Goal: Task Accomplishment & Management: Use online tool/utility

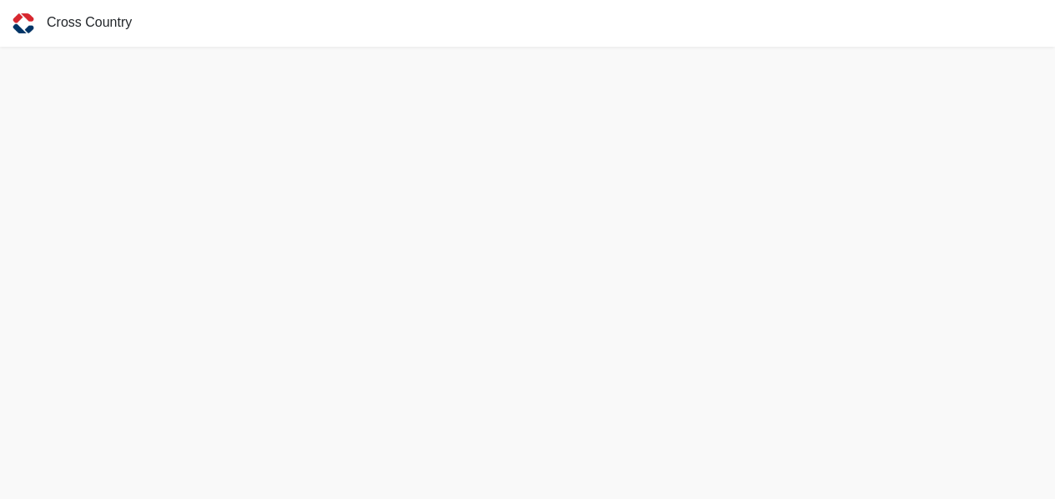
scroll to position [4, 0]
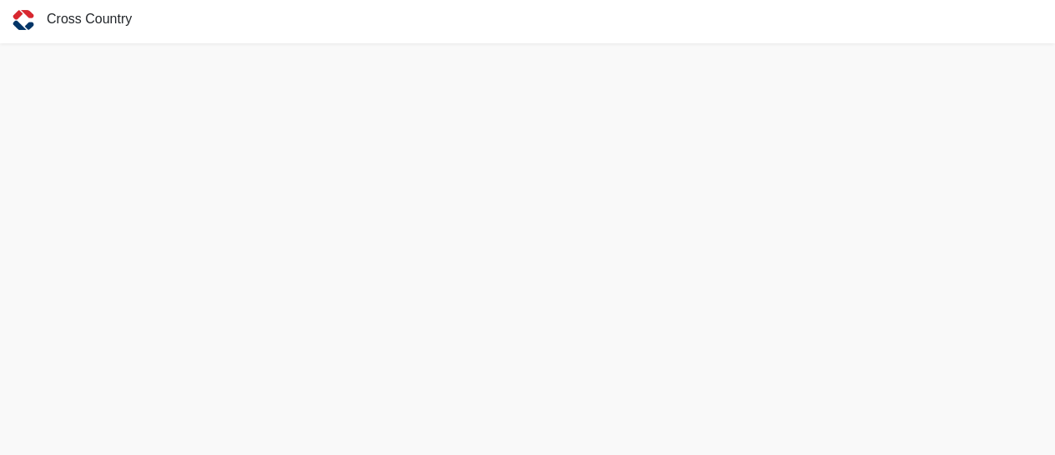
scroll to position [4, 0]
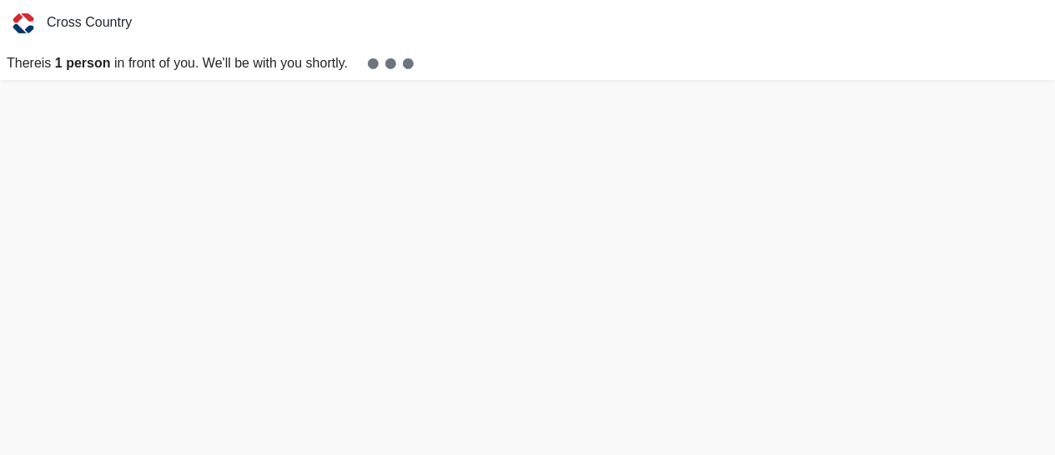
click at [75, 68] on strong "1 person" at bounding box center [83, 63] width 56 height 14
